Goal: Task Accomplishment & Management: Manage account settings

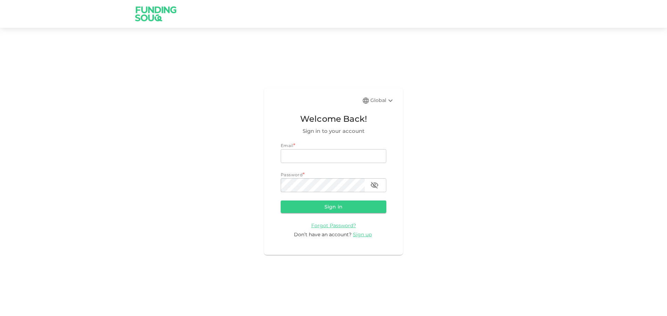
type input "[EMAIL_ADDRESS][DOMAIN_NAME]"
click at [328, 210] on button "Sign in" at bounding box center [334, 207] width 106 height 13
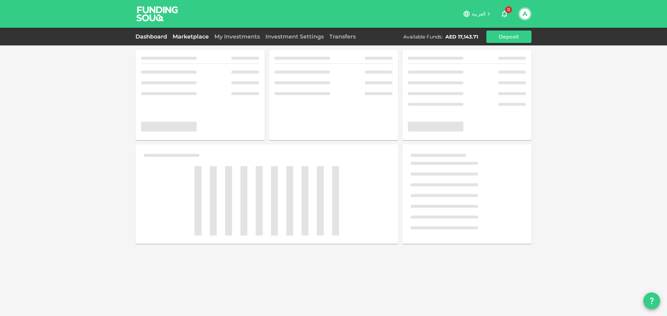
click at [193, 34] on link "Marketplace" at bounding box center [191, 36] width 42 height 7
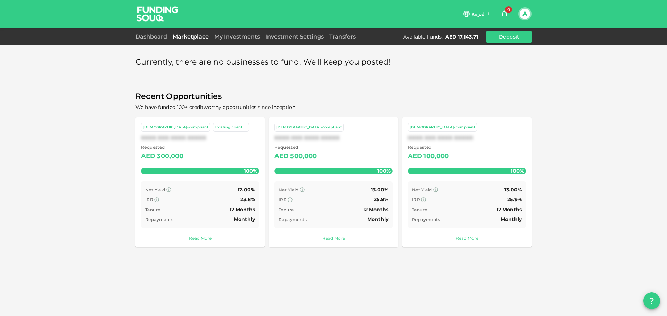
click at [225, 42] on div "Dashboard Marketplace My Investments Investment Settings Transfers Available Fu…" at bounding box center [333, 37] width 396 height 13
click at [229, 36] on link "My Investments" at bounding box center [236, 36] width 51 height 7
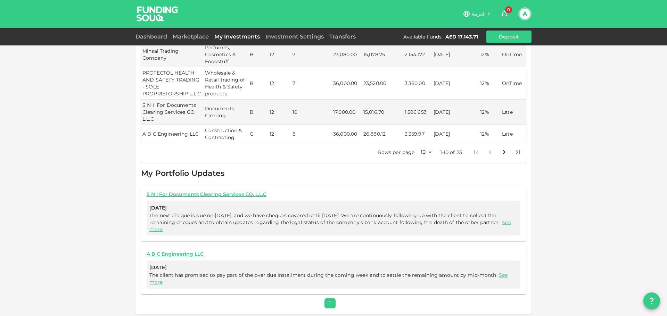
scroll to position [236, 0]
click at [421, 152] on body "العربية 0 A Dashboard Marketplace My Investments Investment Settings Transfers …" at bounding box center [333, 158] width 667 height 316
click at [423, 190] on li "50" at bounding box center [423, 186] width 21 height 13
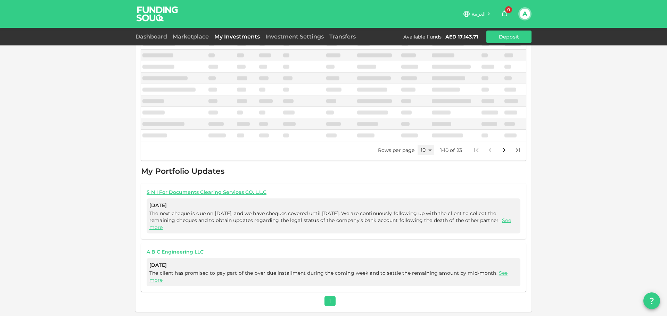
scroll to position [116, 0]
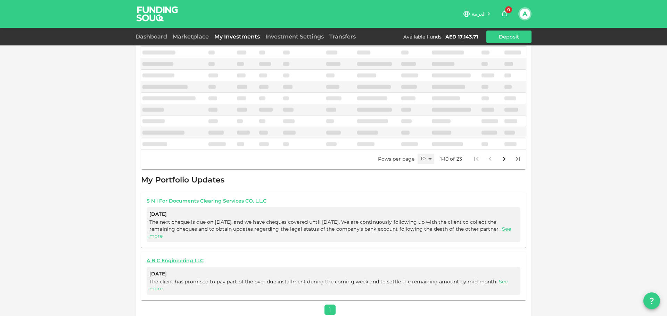
type input "50"
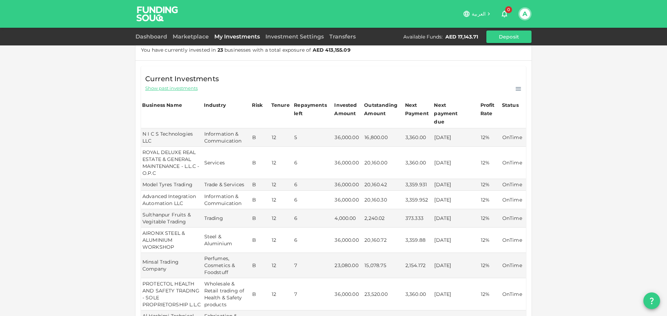
scroll to position [0, 0]
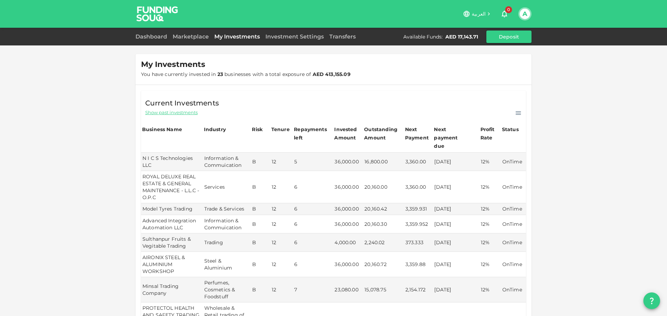
click at [446, 139] on div "Next payment due" at bounding box center [451, 137] width 35 height 25
